Goal: Transaction & Acquisition: Subscribe to service/newsletter

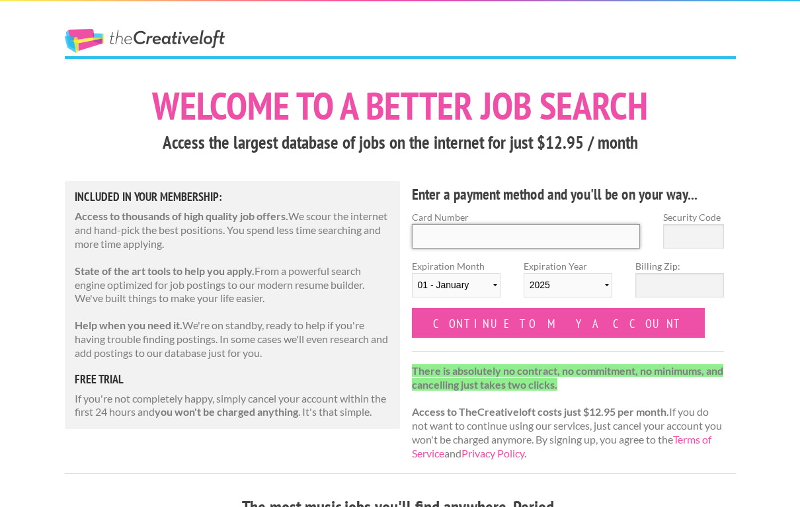
click at [531, 241] on input "Card Number" at bounding box center [526, 236] width 229 height 24
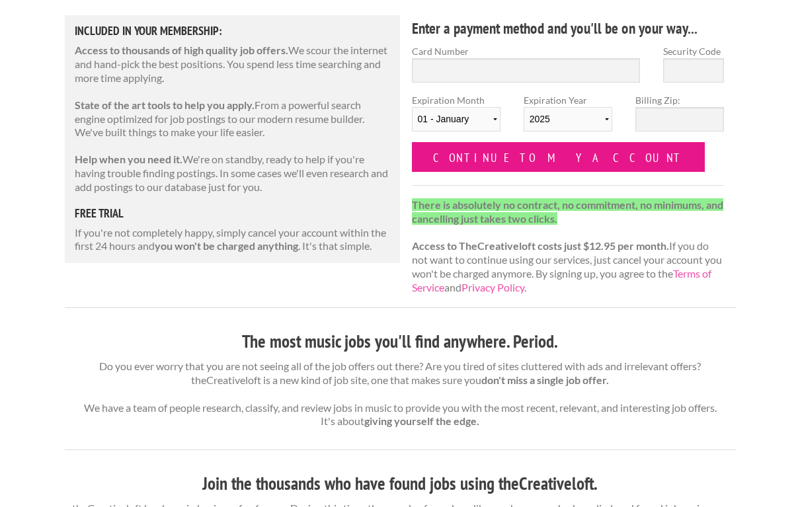
scroll to position [149, 0]
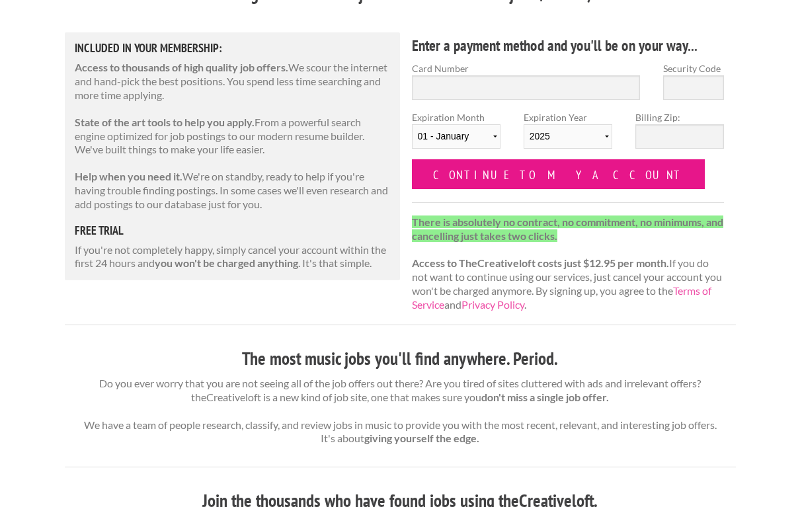
click at [490, 184] on input "Continue to my account" at bounding box center [558, 174] width 293 height 30
